Goal: Task Accomplishment & Management: Use online tool/utility

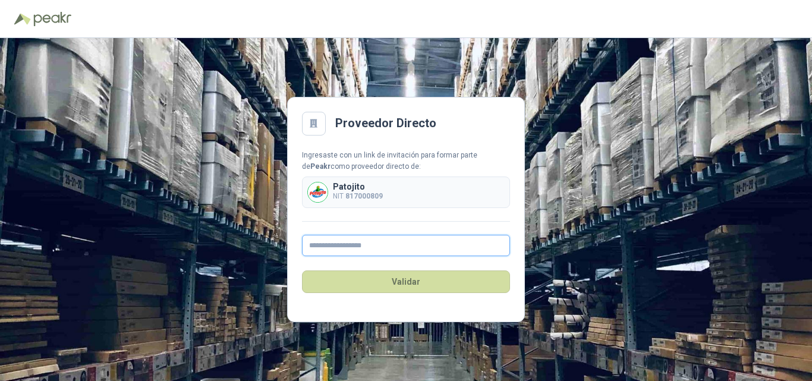
click at [319, 253] on input "text" at bounding box center [406, 245] width 208 height 21
type input "**********"
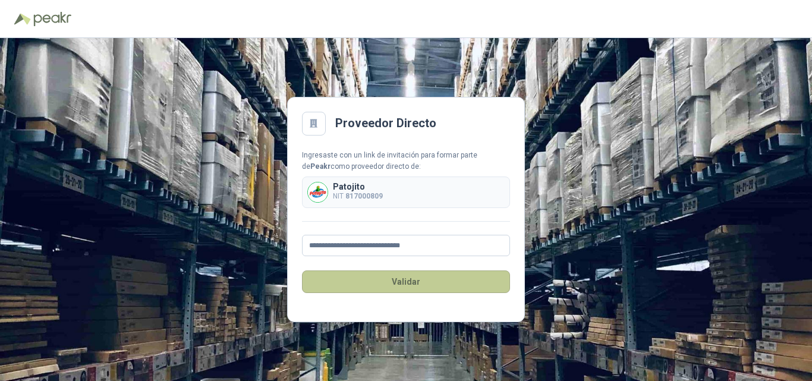
click at [400, 284] on button "Validar" at bounding box center [406, 281] width 208 height 23
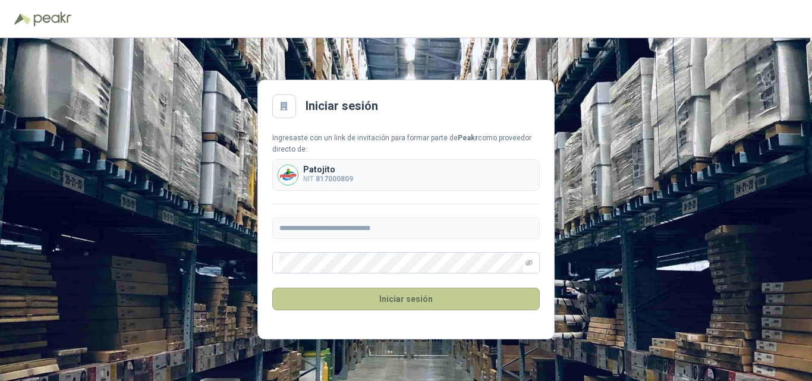
click at [423, 302] on button "Iniciar sesión" at bounding box center [405, 299] width 267 height 23
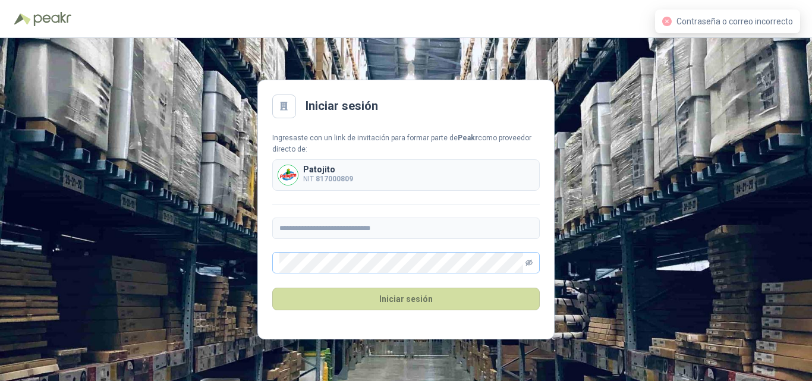
click at [530, 264] on icon "eye-invisible" at bounding box center [528, 262] width 7 height 7
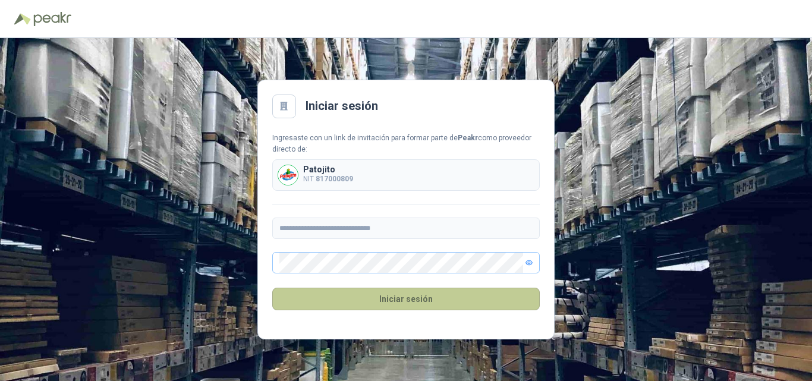
click at [393, 298] on button "Iniciar sesión" at bounding box center [405, 299] width 267 height 23
click at [383, 298] on button "Iniciar sesión" at bounding box center [405, 299] width 267 height 23
click at [411, 300] on button "Iniciar sesión" at bounding box center [405, 299] width 267 height 23
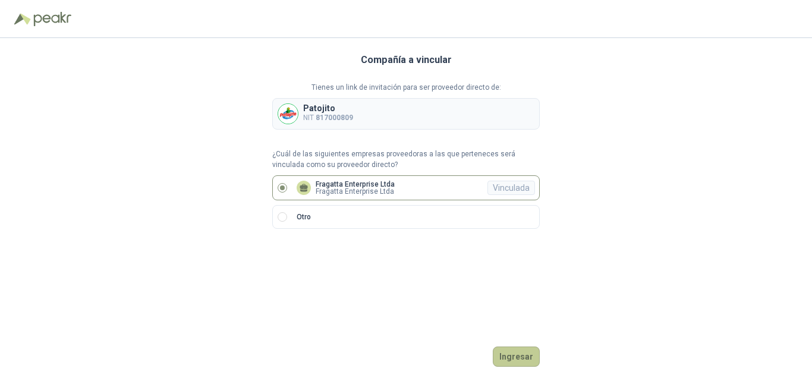
click at [523, 354] on button "Ingresar" at bounding box center [516, 356] width 47 height 20
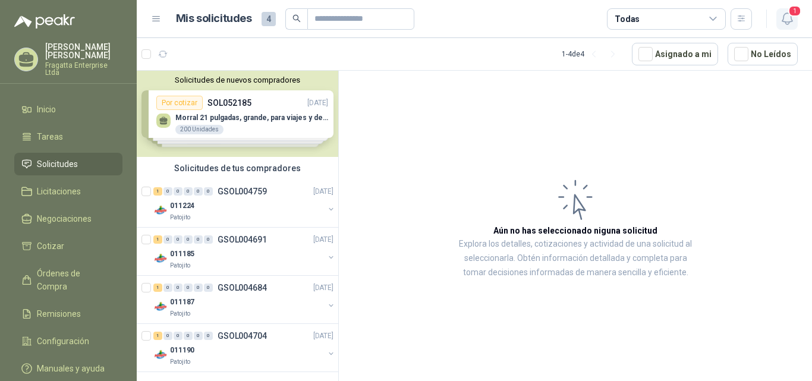
click at [794, 14] on span "1" at bounding box center [794, 10] width 13 height 11
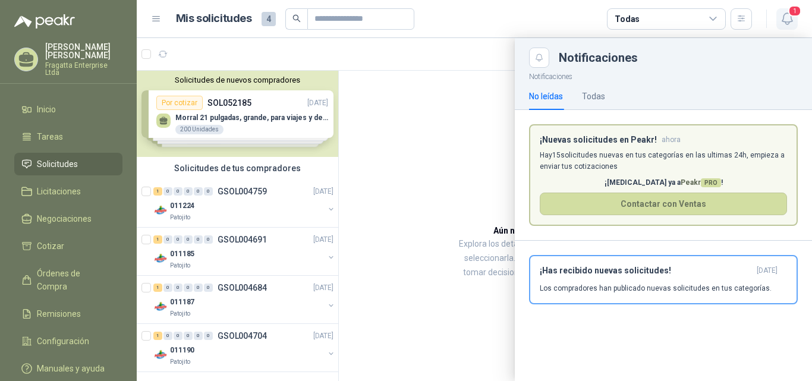
click at [794, 14] on span "1" at bounding box center [794, 10] width 13 height 11
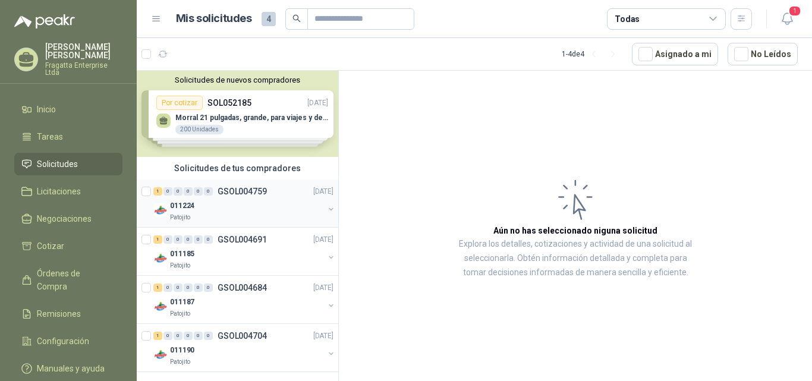
click at [245, 200] on div "011224" at bounding box center [247, 206] width 154 height 14
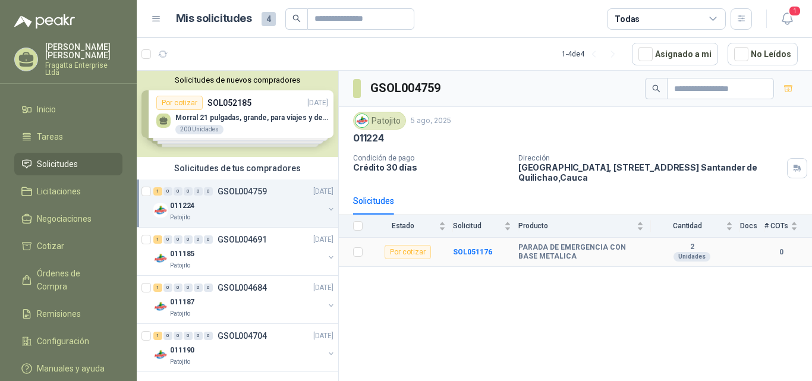
click at [538, 252] on b "PARADA DE EMERGENCIA CON BASE METALICA" at bounding box center [580, 252] width 125 height 18
